Goal: Book appointment/travel/reservation

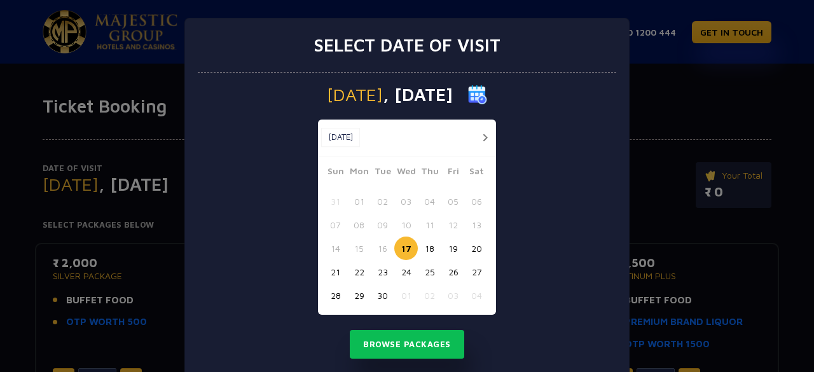
click at [480, 135] on button "button" at bounding box center [485, 138] width 16 height 16
click at [422, 298] on button "30" at bounding box center [430, 295] width 24 height 24
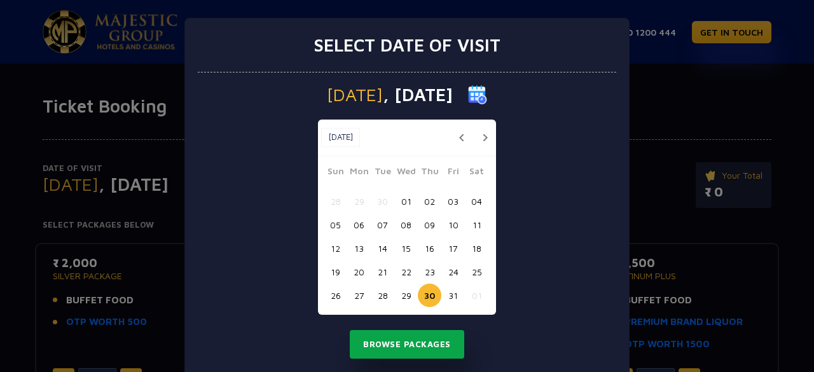
click at [406, 343] on button "Browse Packages" at bounding box center [407, 344] width 114 height 29
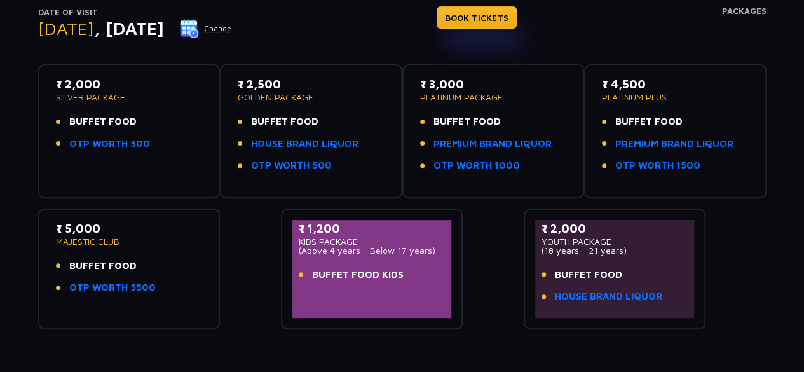
scroll to position [159, 0]
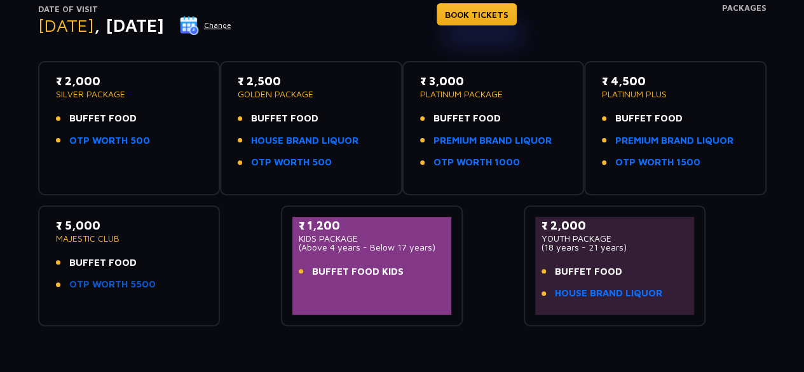
click at [141, 285] on link "OTP WORTH 5500" at bounding box center [112, 284] width 86 height 15
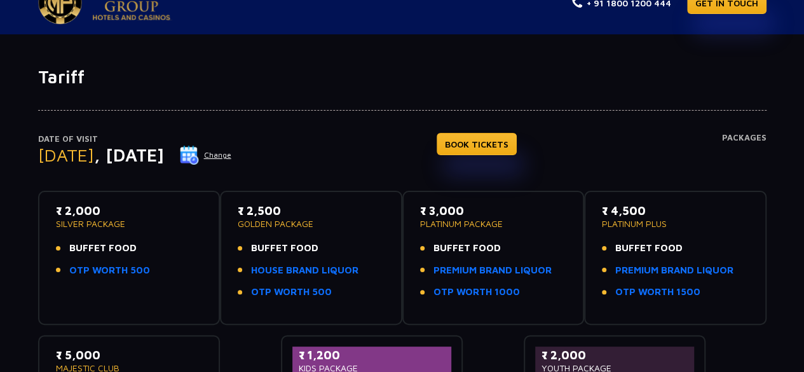
scroll to position [0, 0]
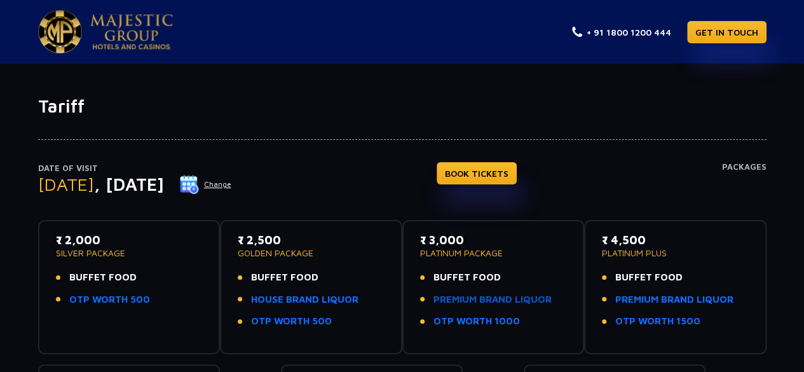
click at [489, 300] on link "PREMIUM BRAND LIQUOR" at bounding box center [492, 299] width 118 height 15
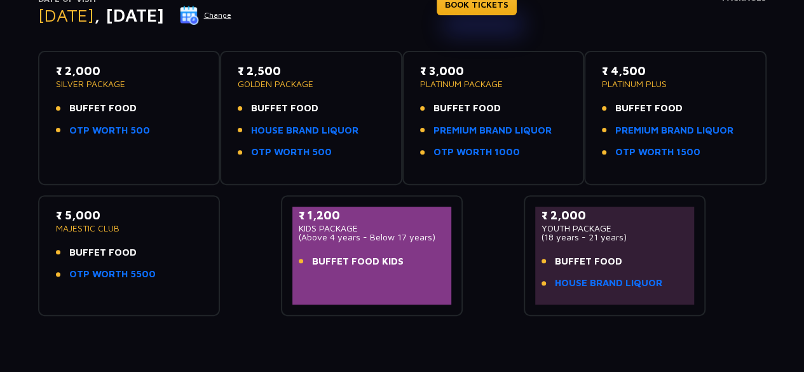
scroll to position [161, 0]
